Goal: Transaction & Acquisition: Book appointment/travel/reservation

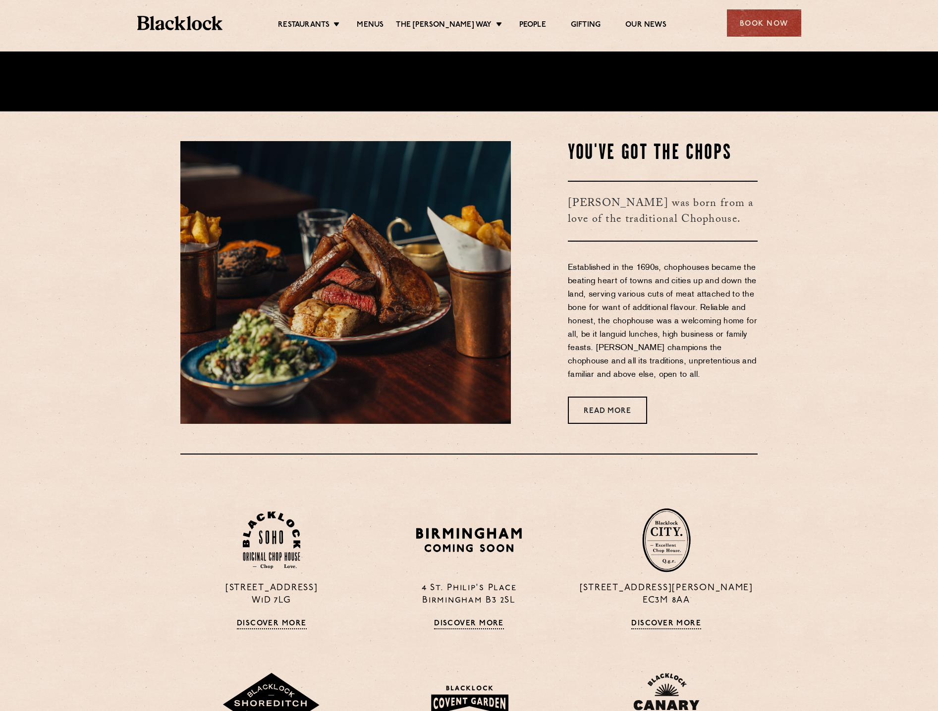
scroll to position [743, 0]
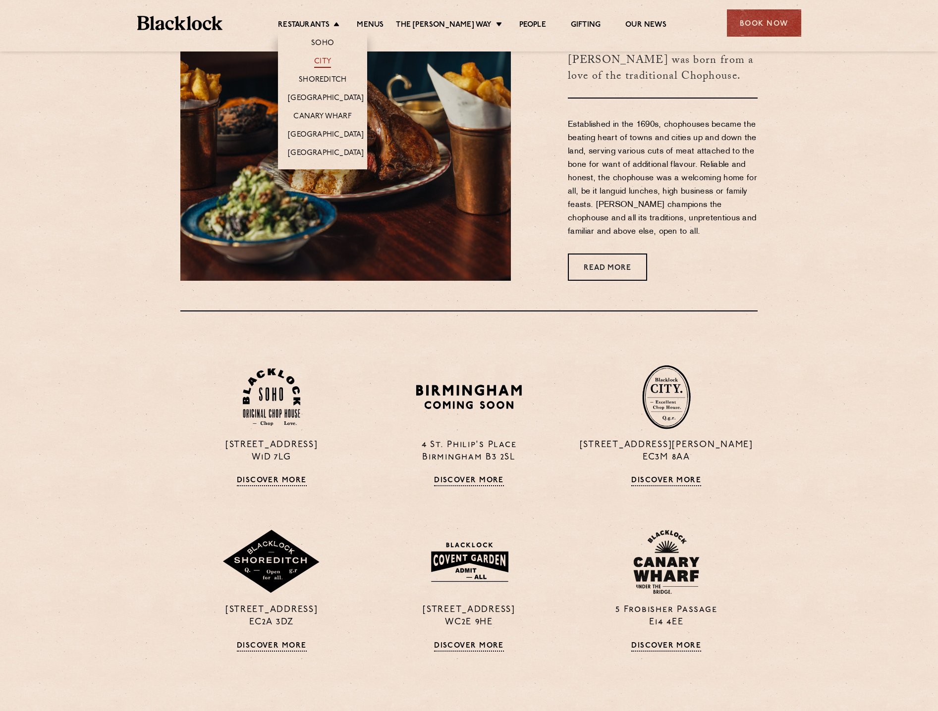
click at [324, 61] on link "City" at bounding box center [322, 62] width 17 height 11
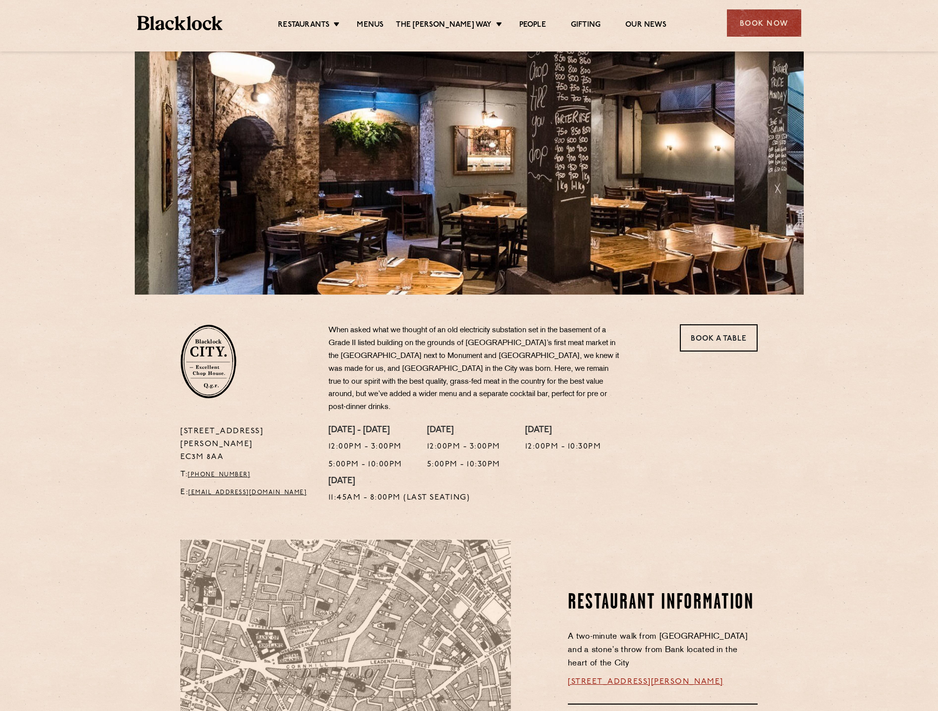
scroll to position [149, 0]
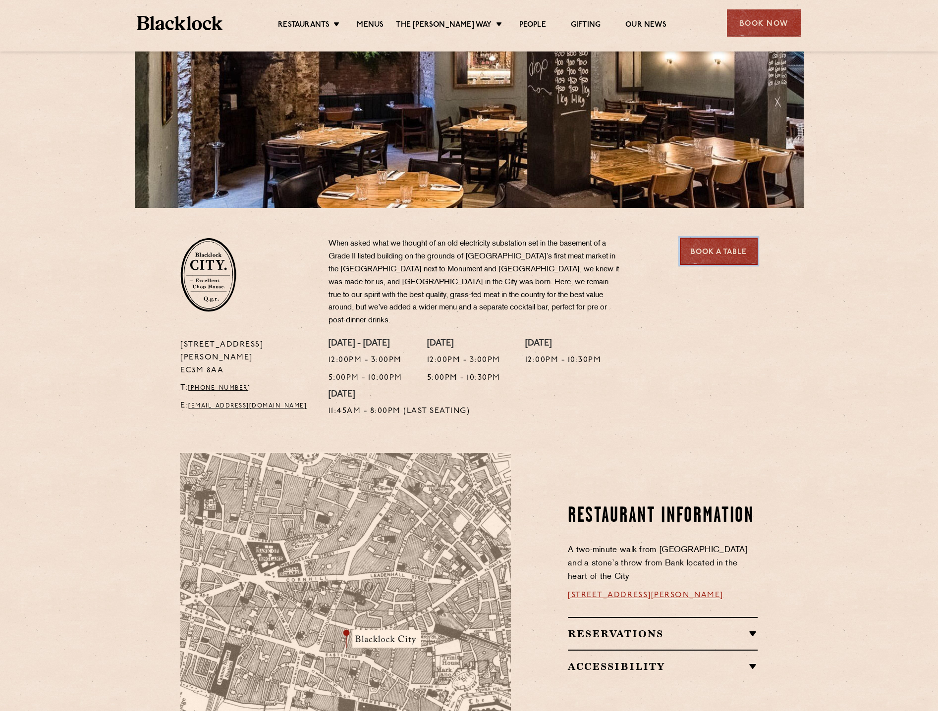
click at [712, 257] on link "Book a Table" at bounding box center [719, 251] width 78 height 27
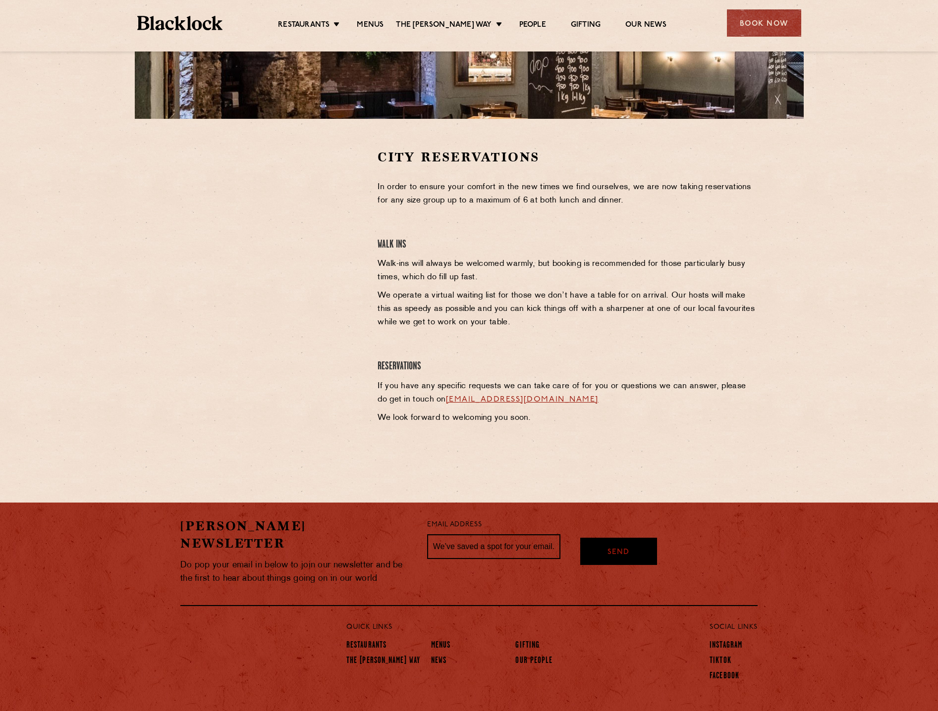
scroll to position [244, 0]
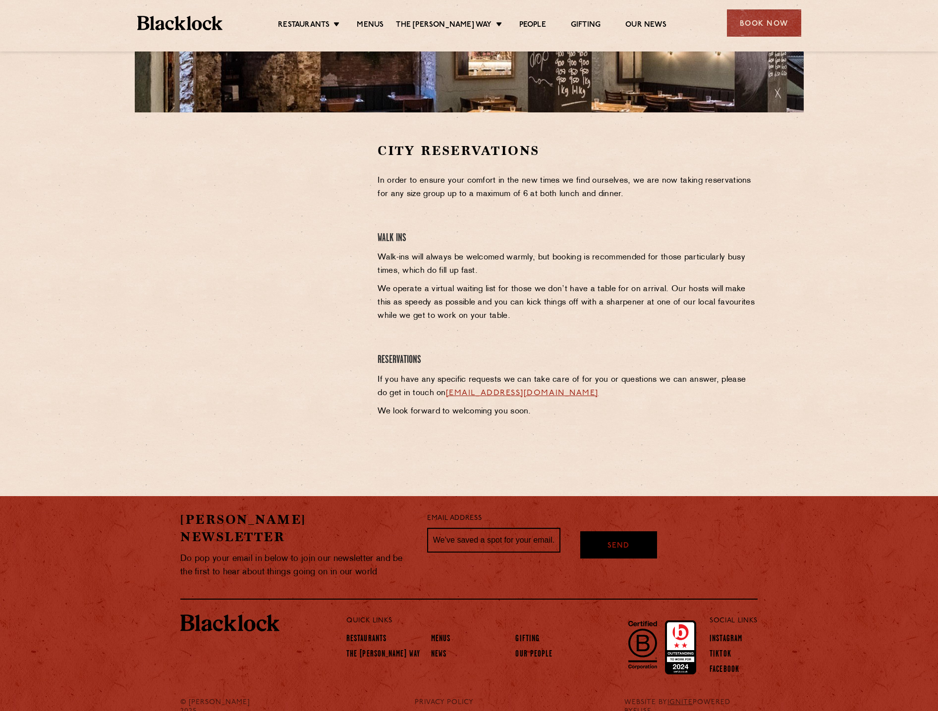
drag, startPoint x: 140, startPoint y: 276, endPoint x: 164, endPoint y: 266, distance: 26.2
click at [140, 276] on section "City Reservations In order to ensure your comfort in the new times we find ours…" at bounding box center [469, 291] width 938 height 359
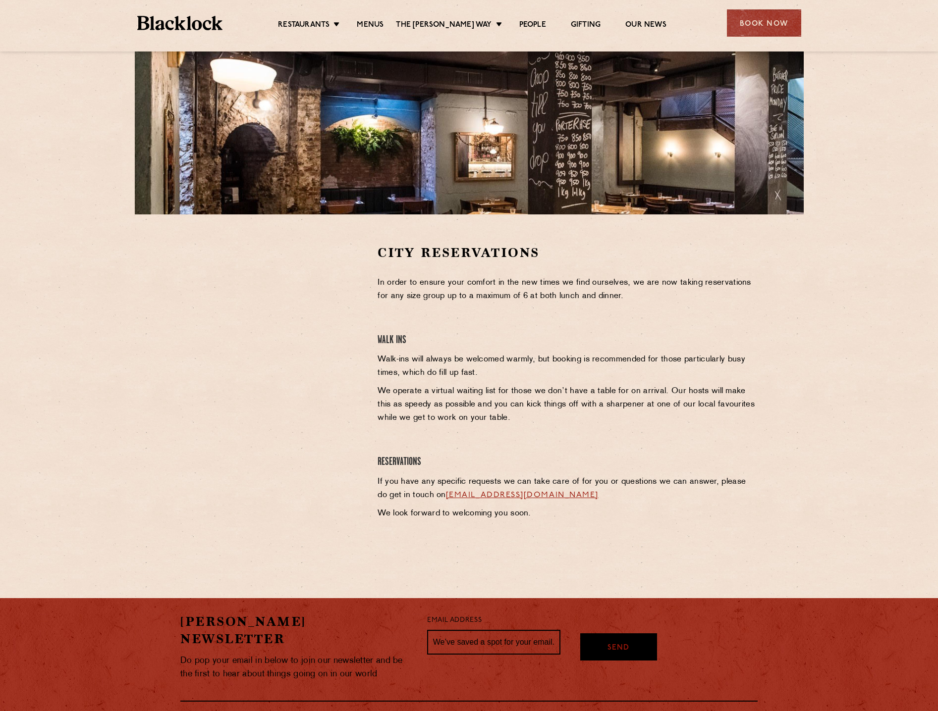
scroll to position [0, 0]
